Goal: Information Seeking & Learning: Learn about a topic

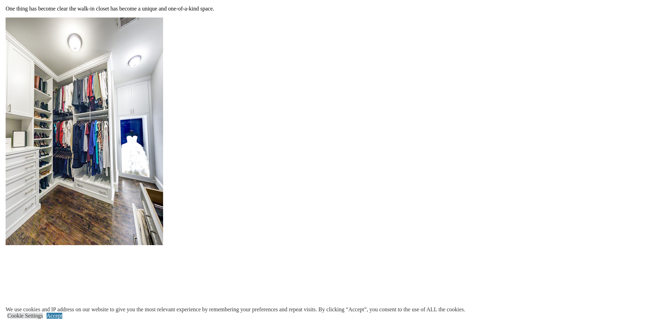
scroll to position [875, 0]
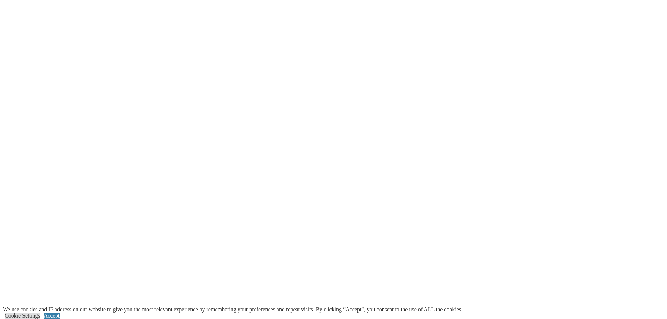
scroll to position [1470, 0]
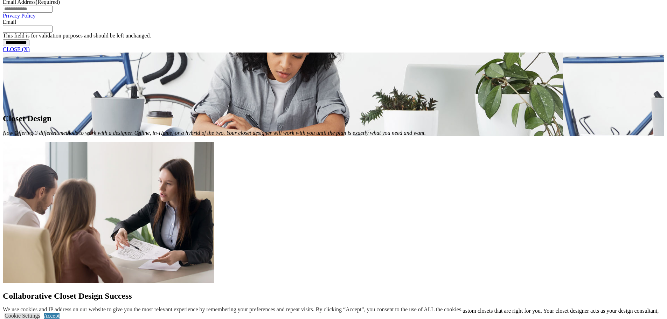
scroll to position [525, 0]
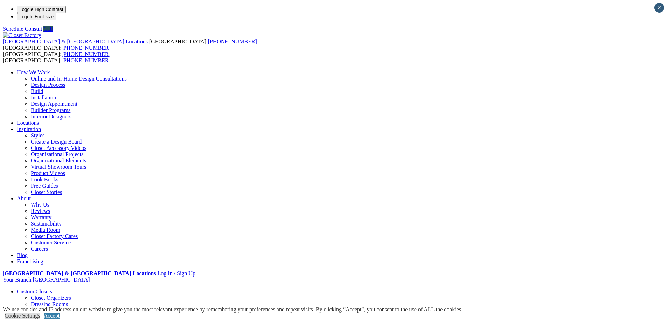
click at [69, 314] on link "Reach-in Closets" at bounding box center [50, 317] width 38 height 6
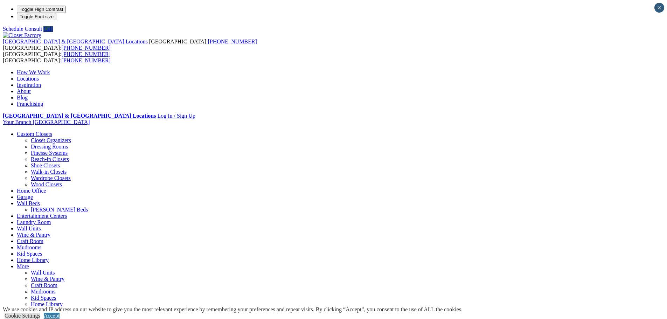
click at [60, 162] on link "Shoe Closets" at bounding box center [45, 165] width 29 height 6
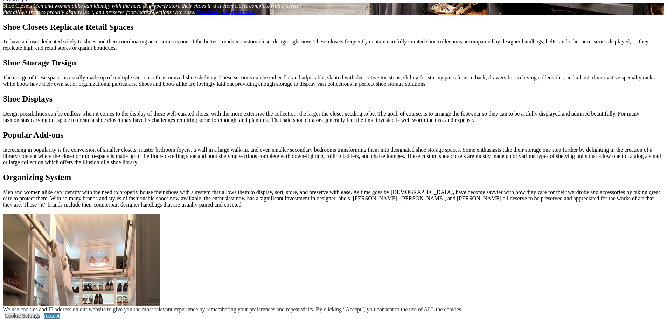
scroll to position [665, 0]
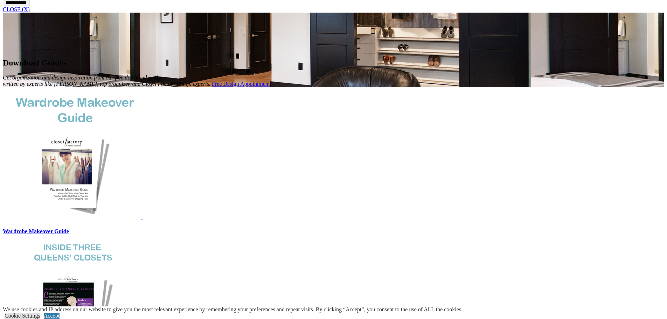
scroll to position [640, 0]
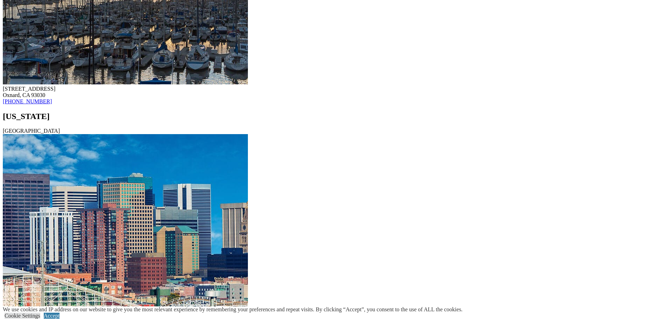
scroll to position [3326, 0]
